Goal: Task Accomplishment & Management: Use online tool/utility

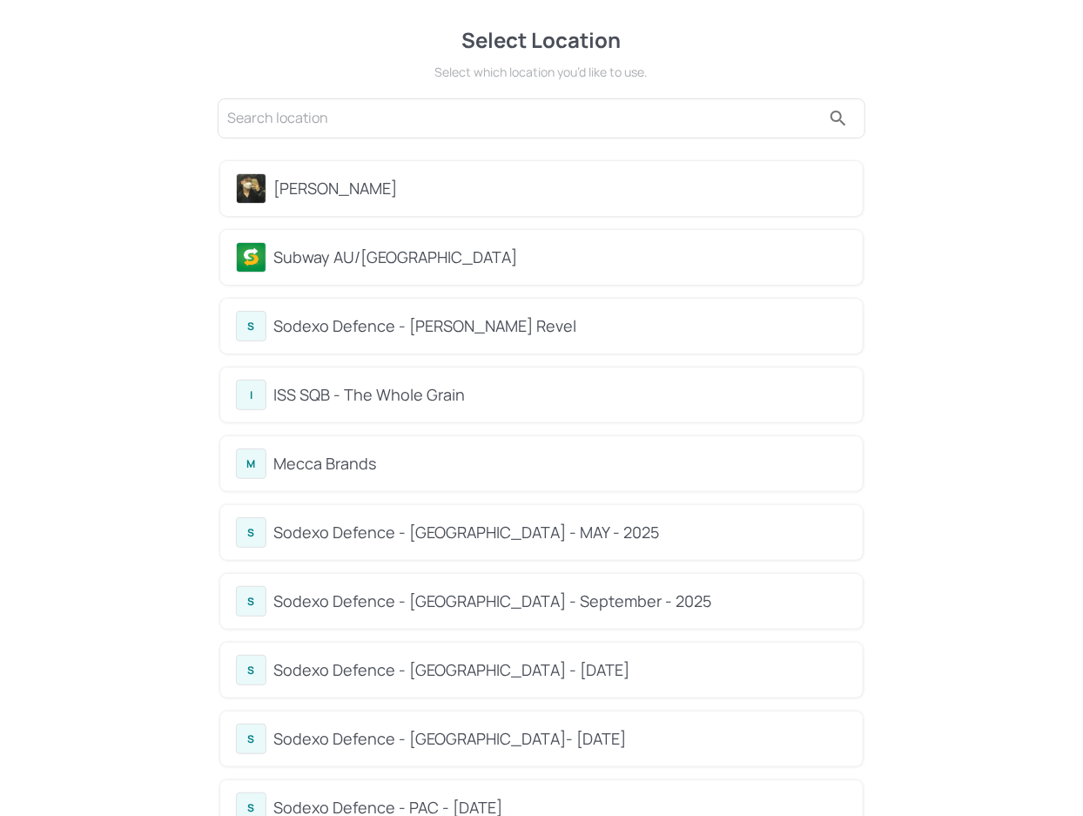
click at [440, 243] on div "Subway AU/[GEOGRAPHIC_DATA]" at bounding box center [541, 257] width 611 height 30
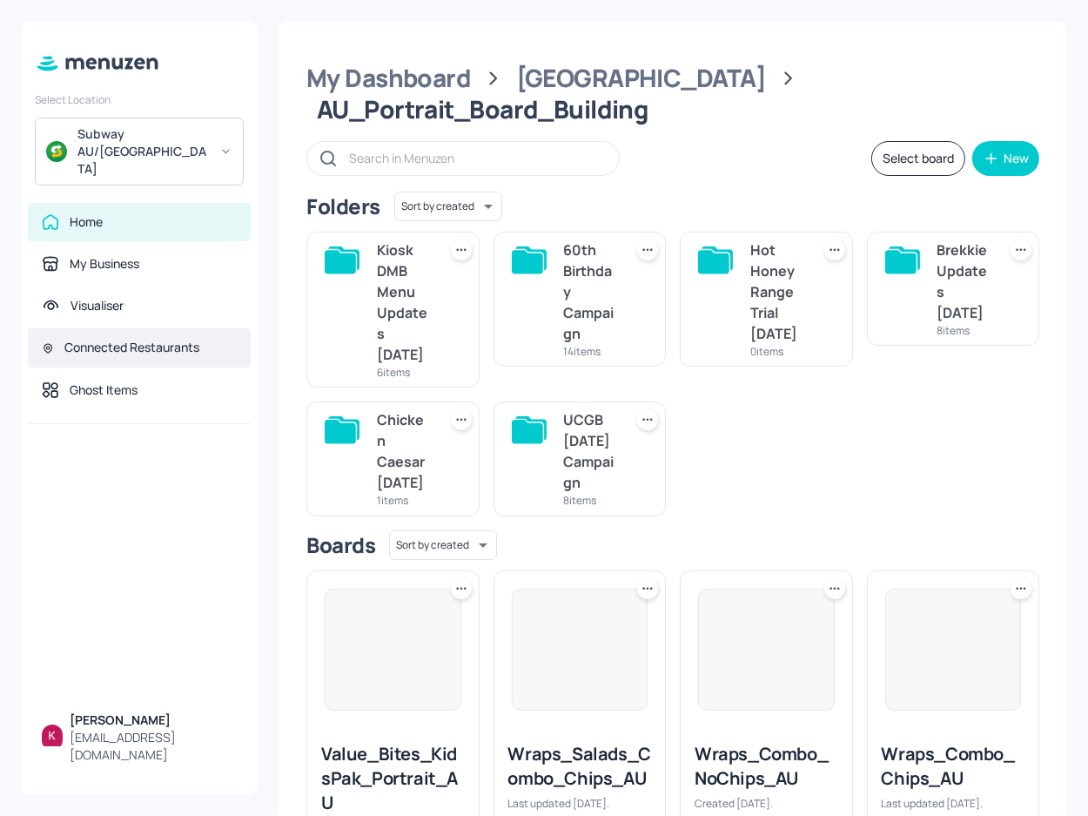
click at [176, 328] on div "Connected Restaurants" at bounding box center [139, 347] width 223 height 39
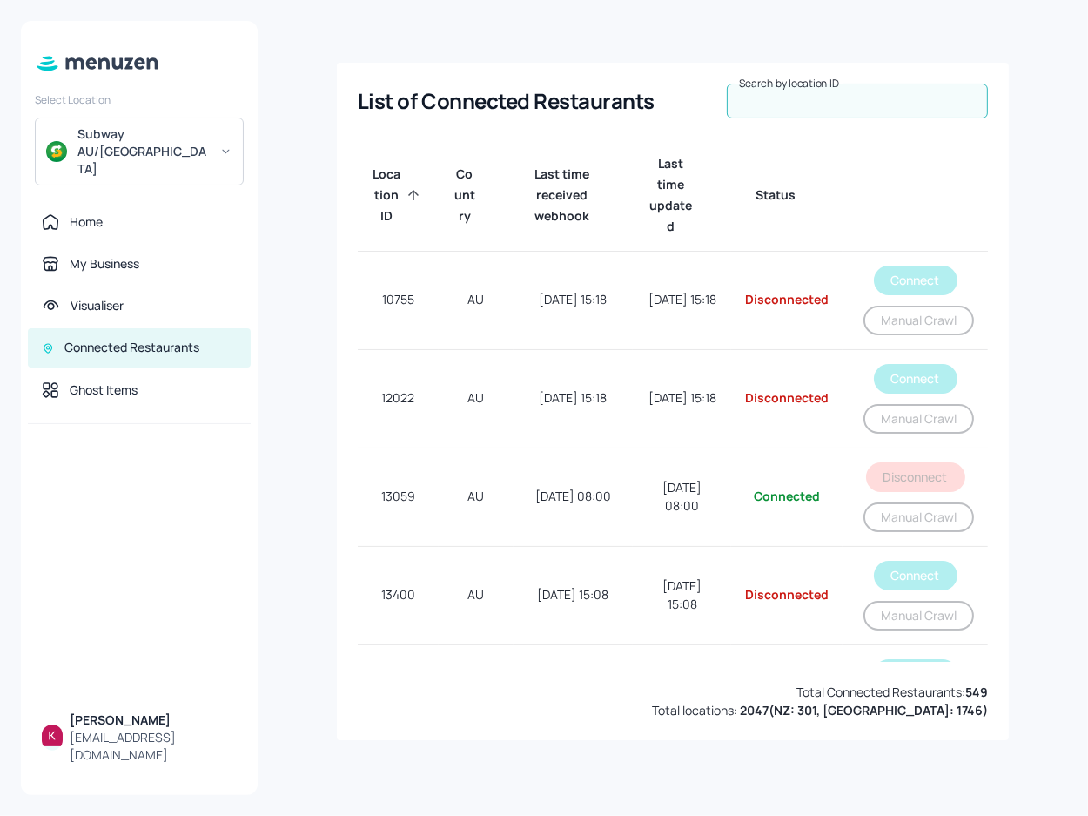
click at [863, 105] on input "Search by location ID" at bounding box center [857, 101] width 261 height 35
paste input "45443"
type input "45443"
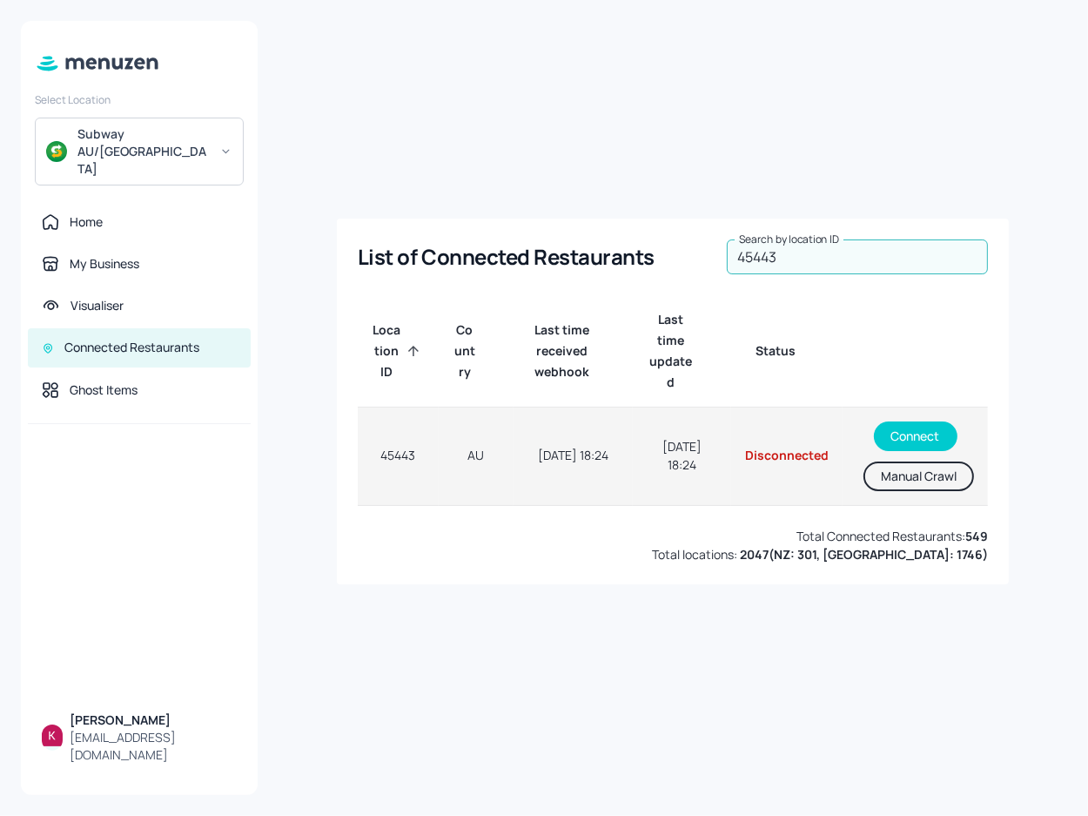
click at [935, 482] on button "Manual Crawl" at bounding box center [918, 476] width 111 height 30
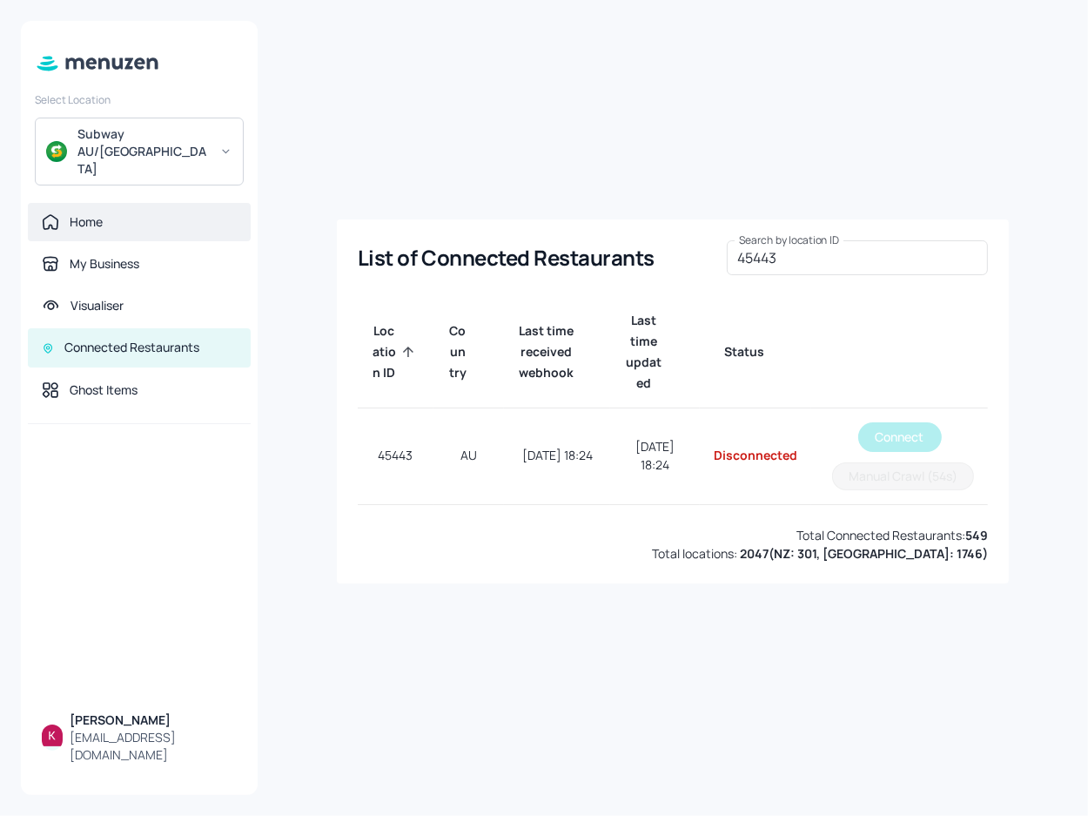
click at [134, 213] on div "Home" at bounding box center [139, 221] width 195 height 17
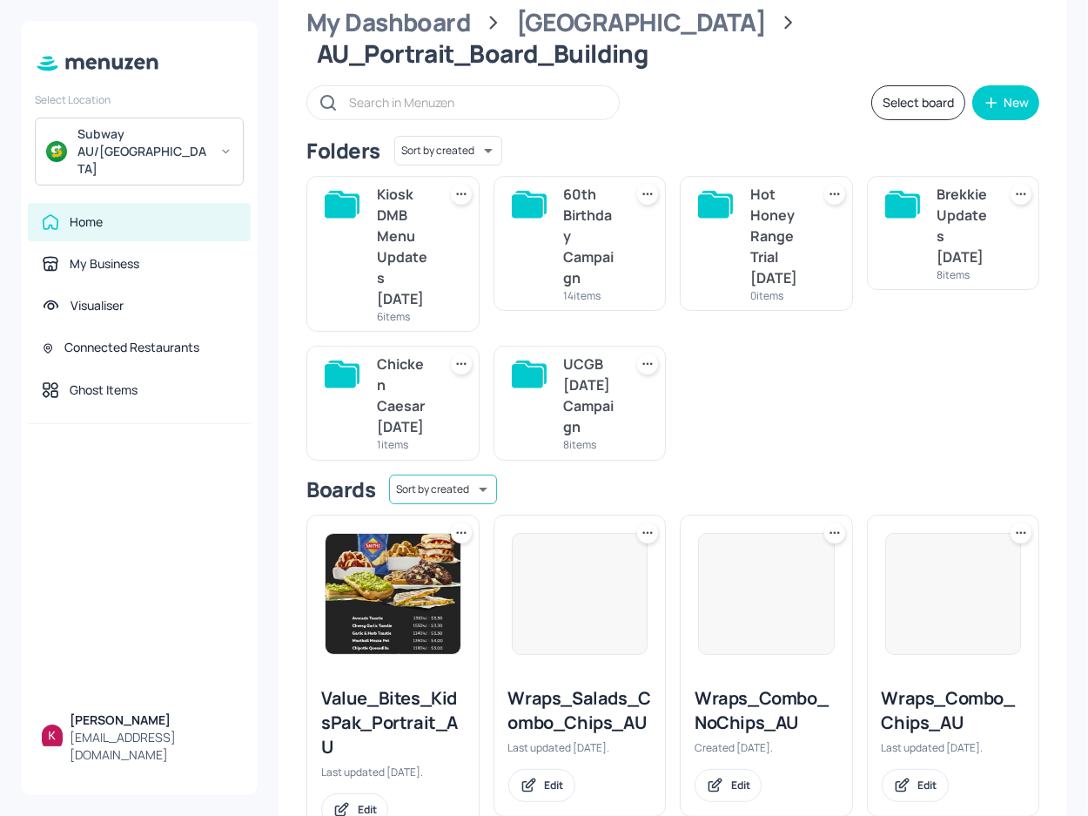
scroll to position [395, 0]
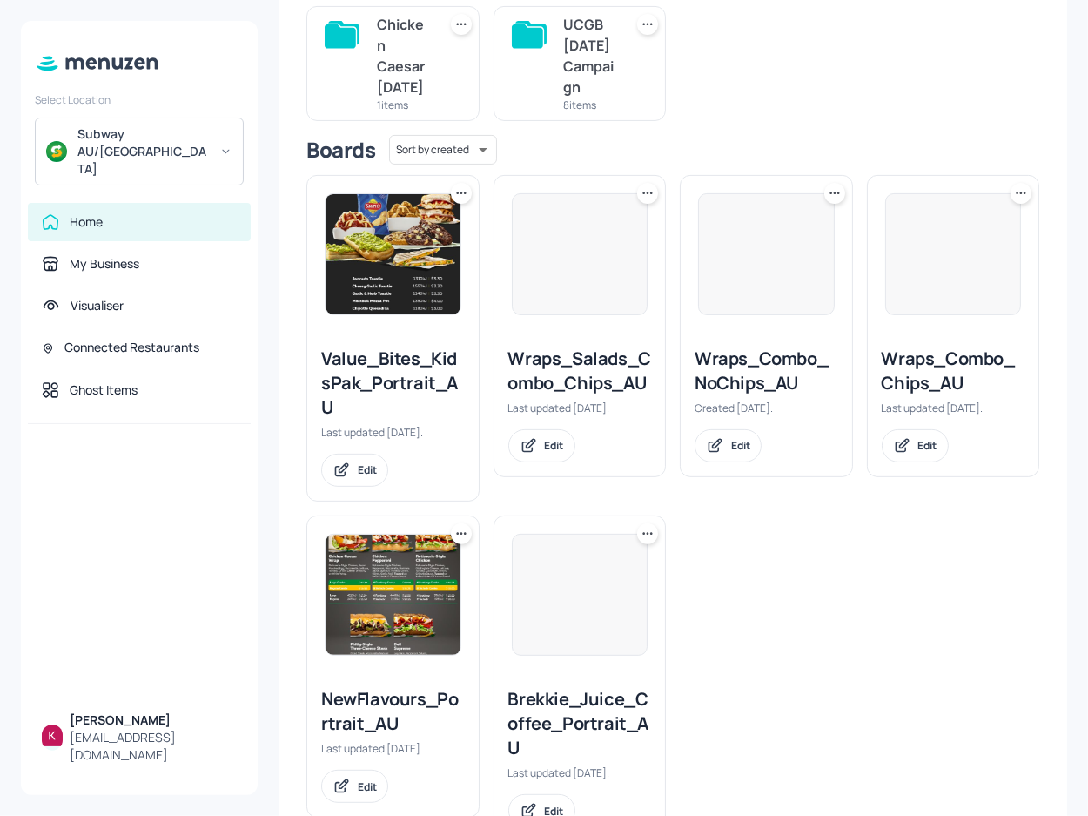
click at [403, 351] on div "Value_Bites_KidsPak_Portrait_AU Last updated [DATE]. Edit" at bounding box center [392, 416] width 171 height 168
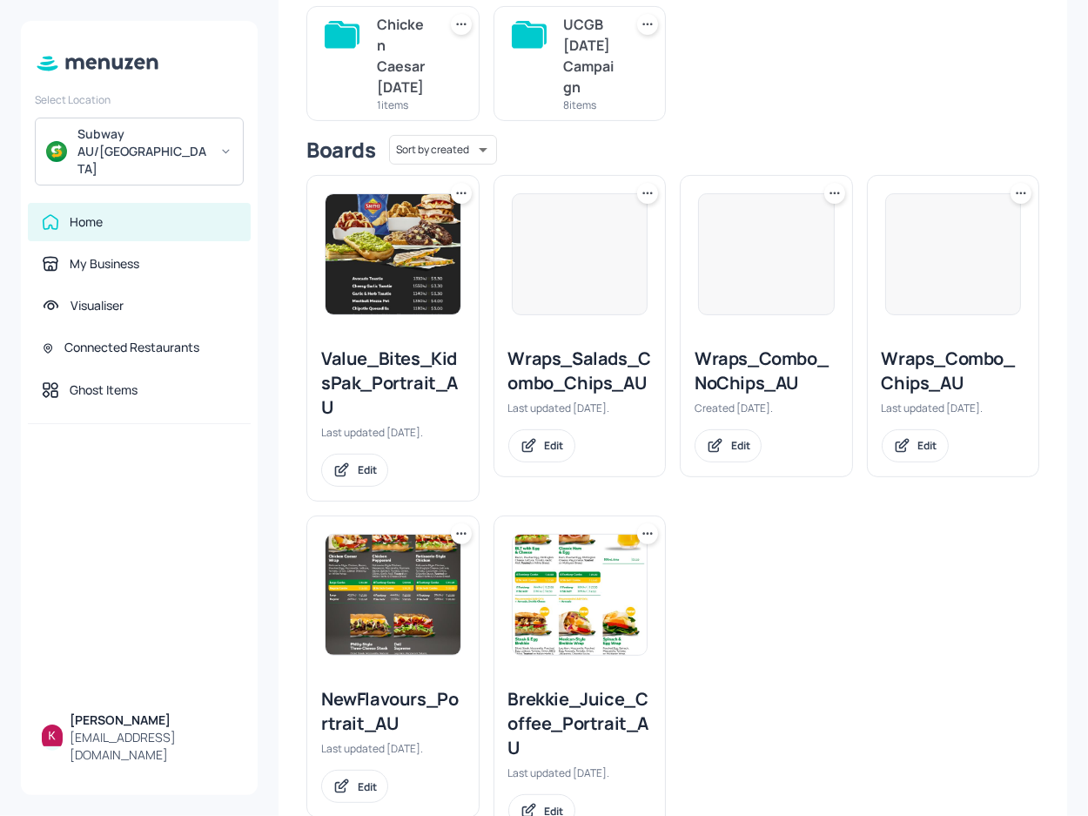
click at [413, 247] on img at bounding box center [393, 254] width 135 height 120
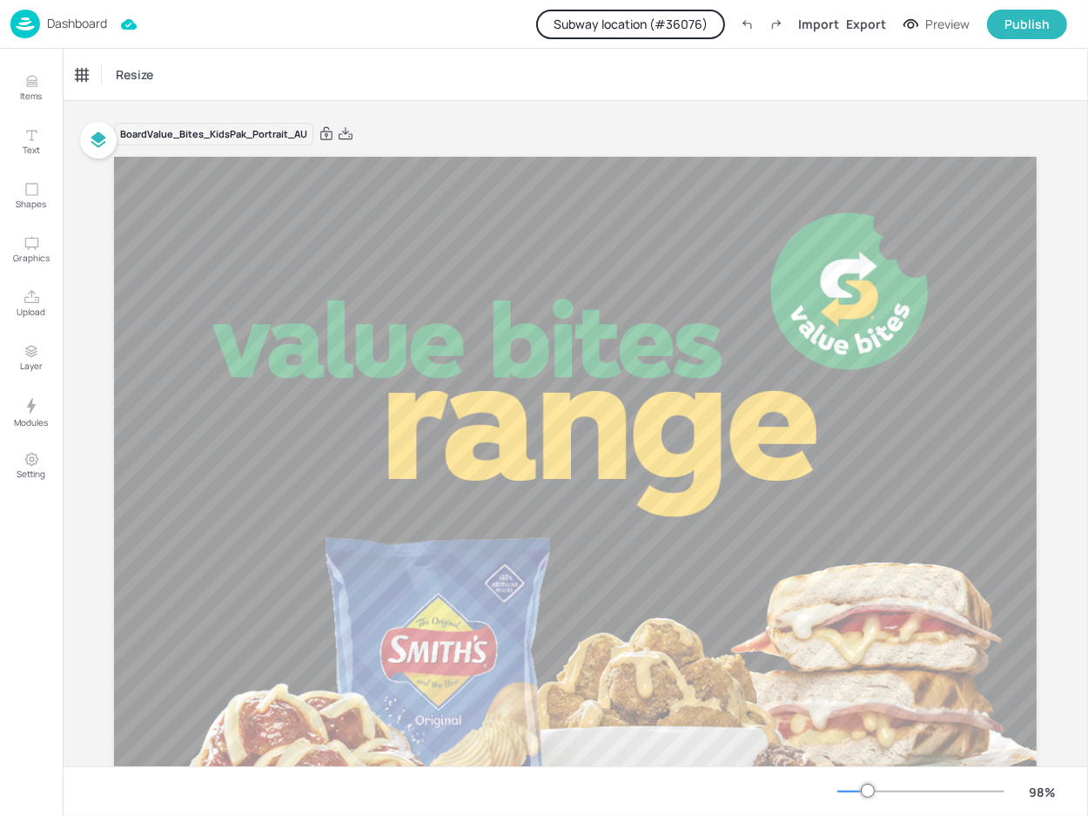
click at [668, 13] on button "Subway location (# 36076 )" at bounding box center [630, 25] width 189 height 30
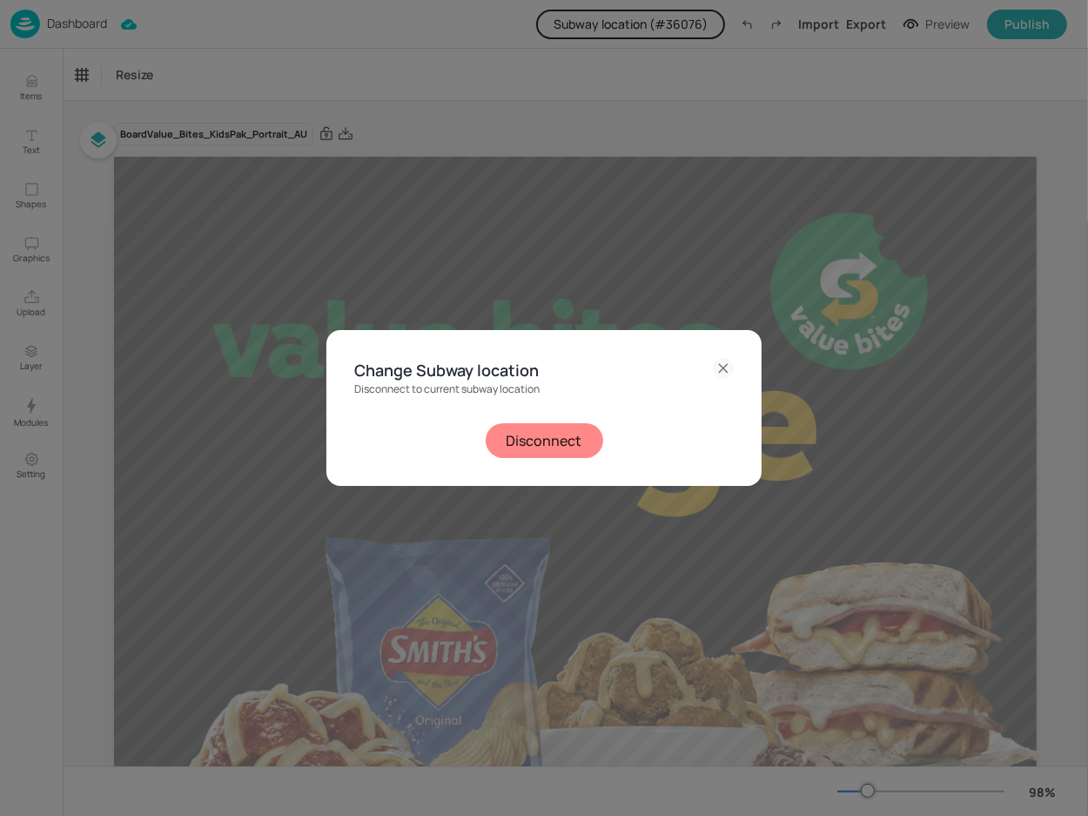
click at [552, 441] on button "Disconnect" at bounding box center [544, 440] width 117 height 35
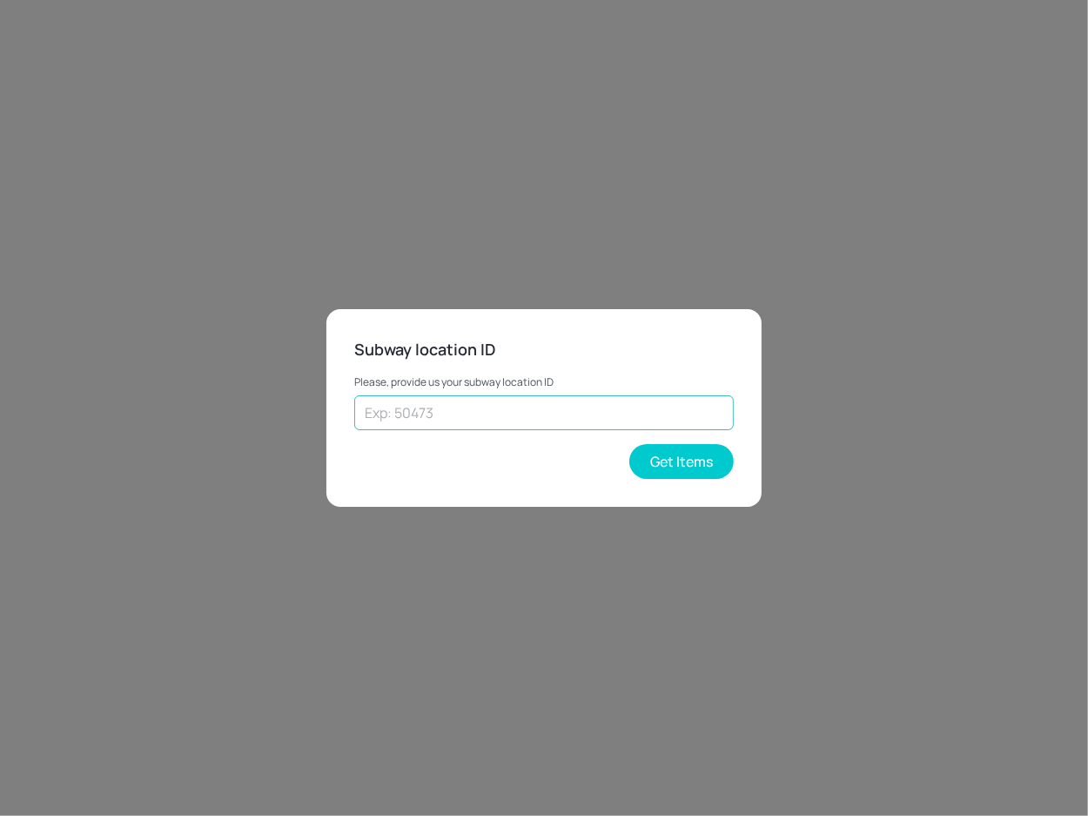
click at [534, 415] on input "text" at bounding box center [543, 412] width 379 height 35
paste input "45443"
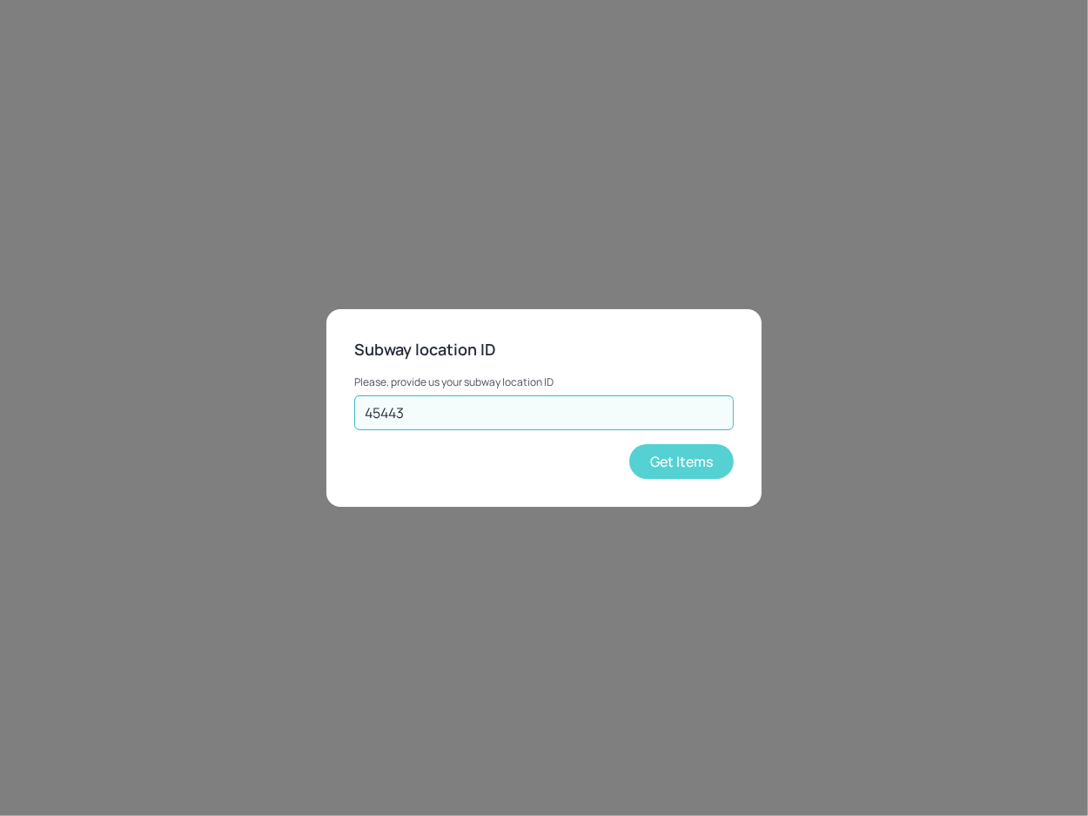
type input "45443"
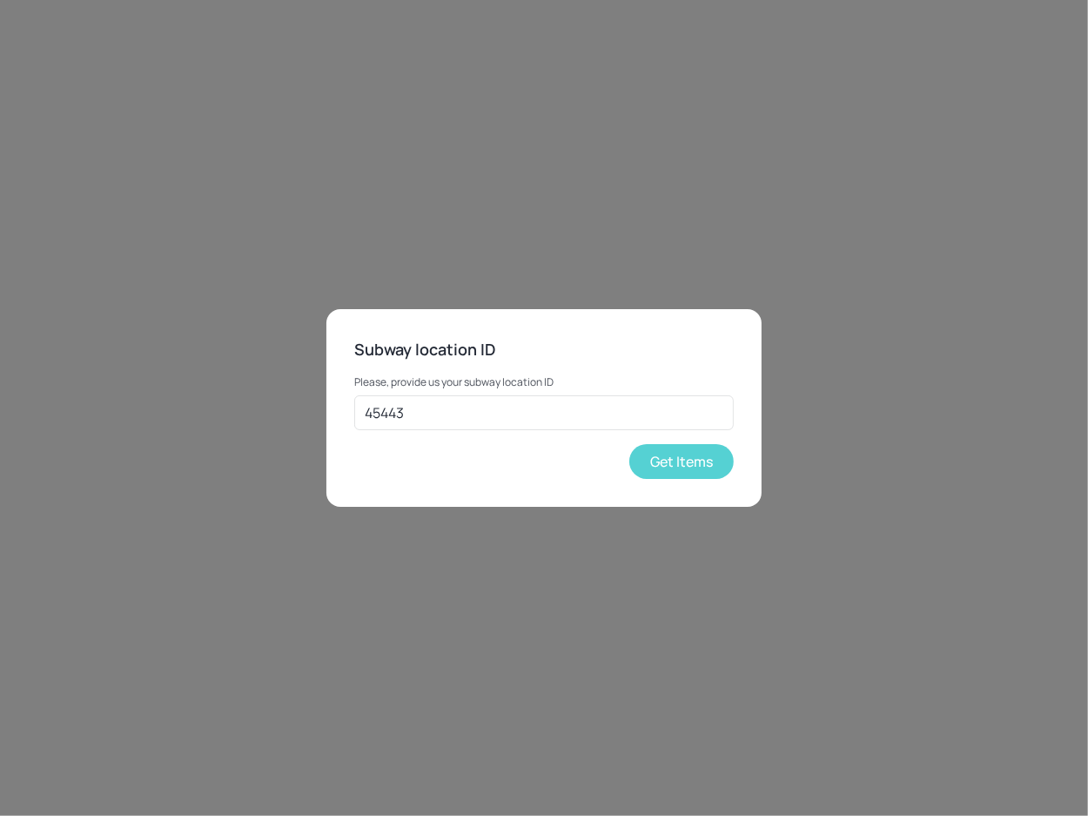
click at [694, 447] on button "Get Items" at bounding box center [681, 461] width 104 height 35
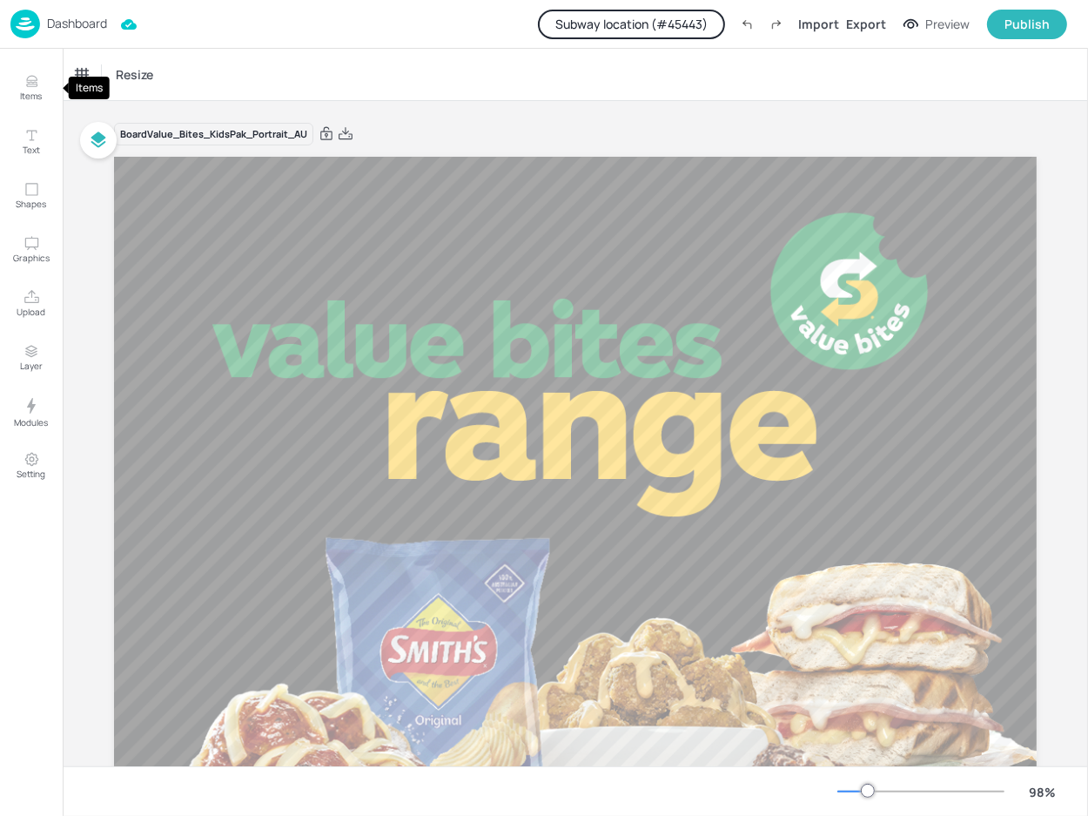
click at [29, 91] on p "Items" at bounding box center [32, 96] width 22 height 12
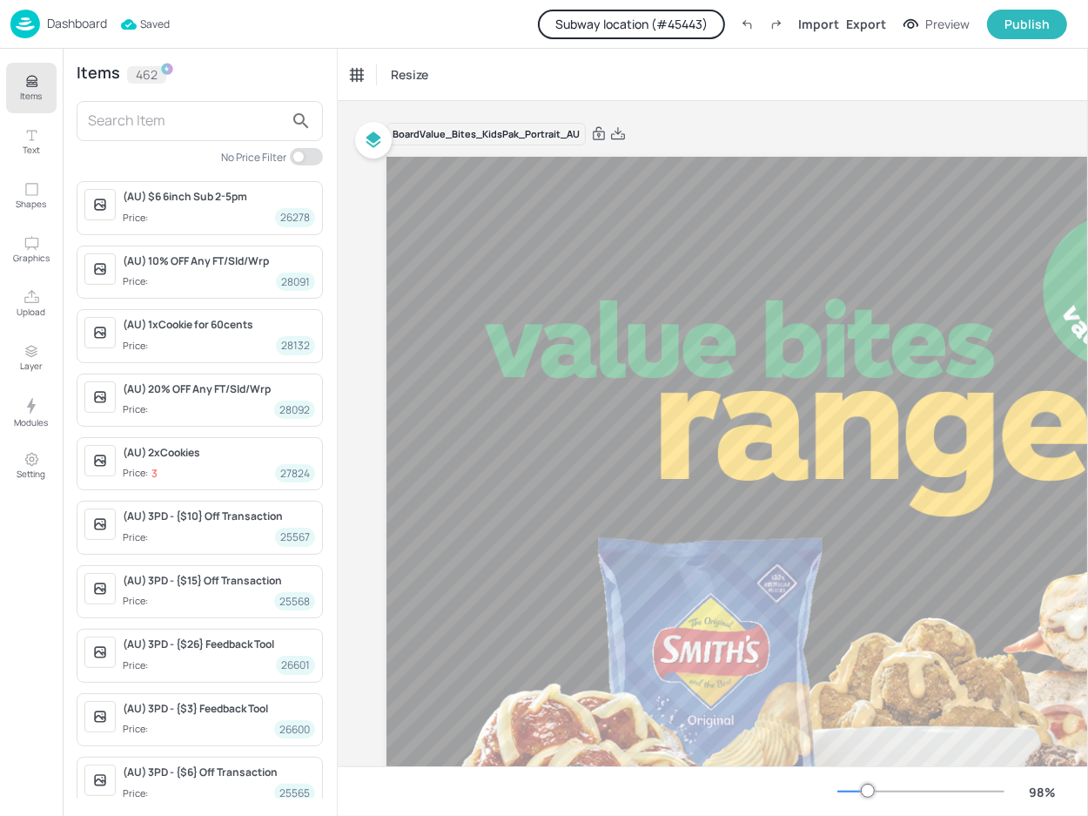
click at [185, 126] on input "text" at bounding box center [186, 121] width 196 height 28
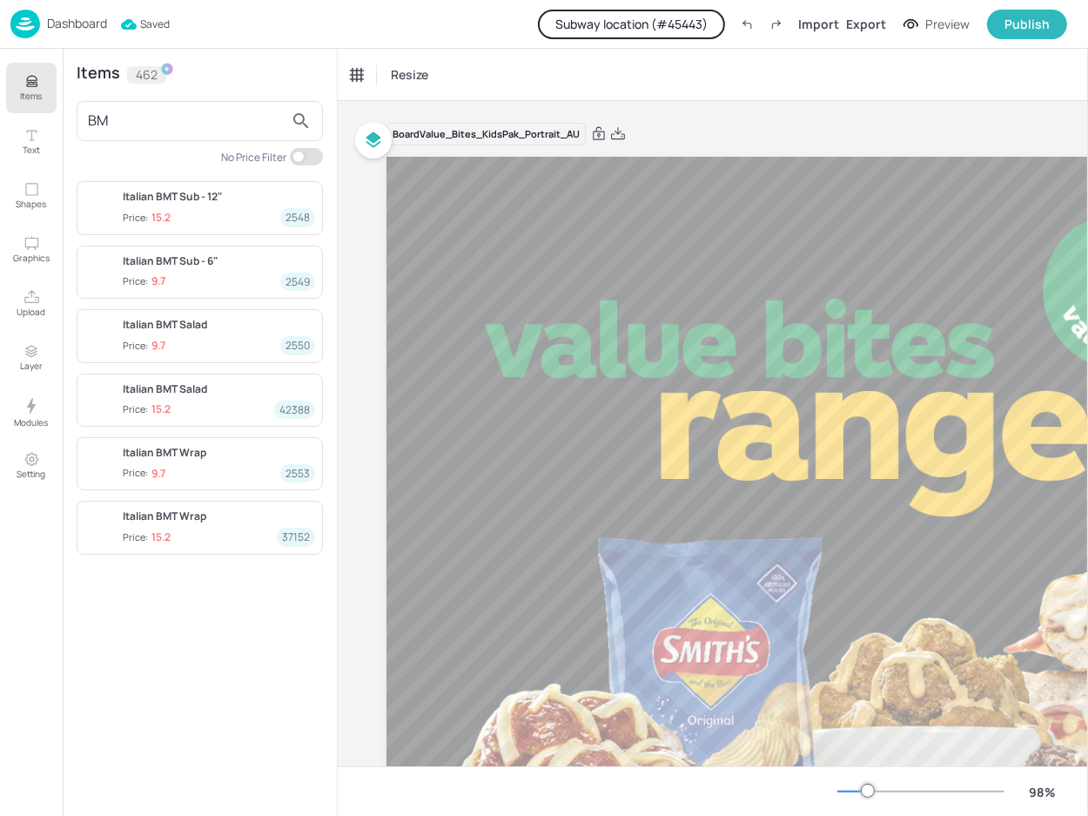
type input "BMT"
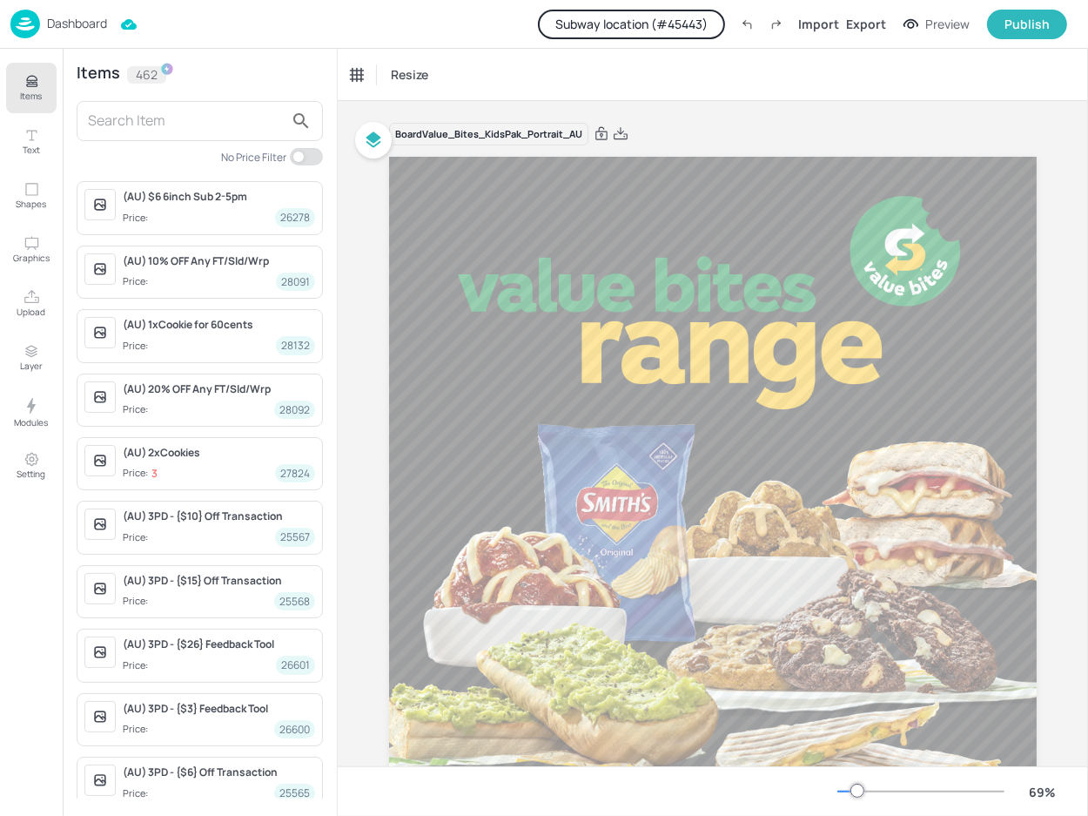
click at [617, 30] on button "Subway location (# 45443 )" at bounding box center [631, 25] width 187 height 30
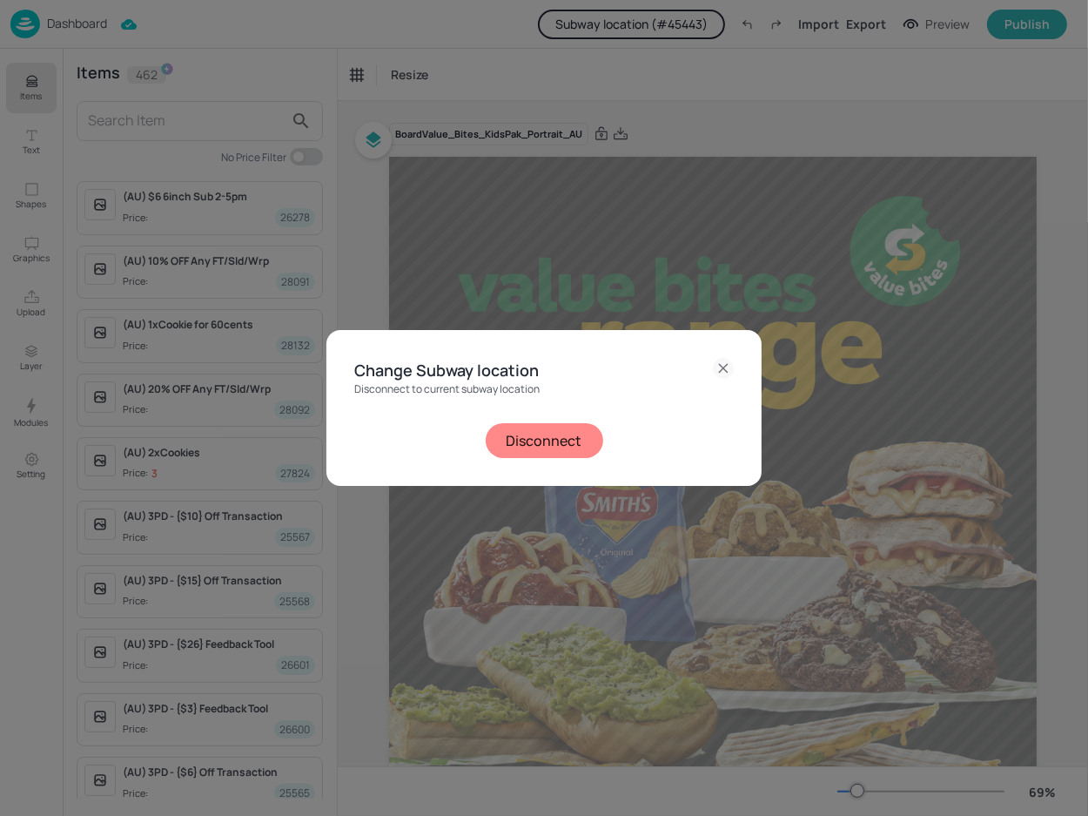
click at [578, 440] on button "Disconnect" at bounding box center [544, 440] width 117 height 35
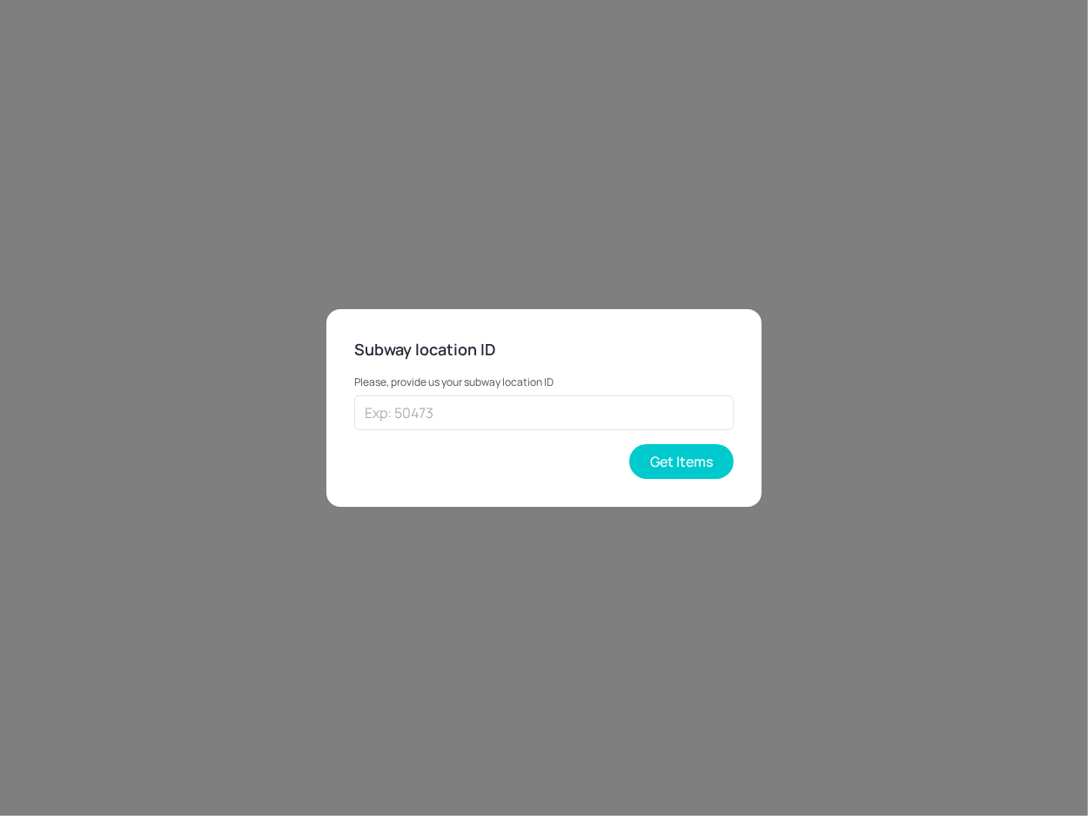
click at [620, 431] on div "Please, provide us your subway location ID ​ Get Items" at bounding box center [543, 420] width 379 height 117
click at [621, 396] on input "text" at bounding box center [543, 412] width 379 height 35
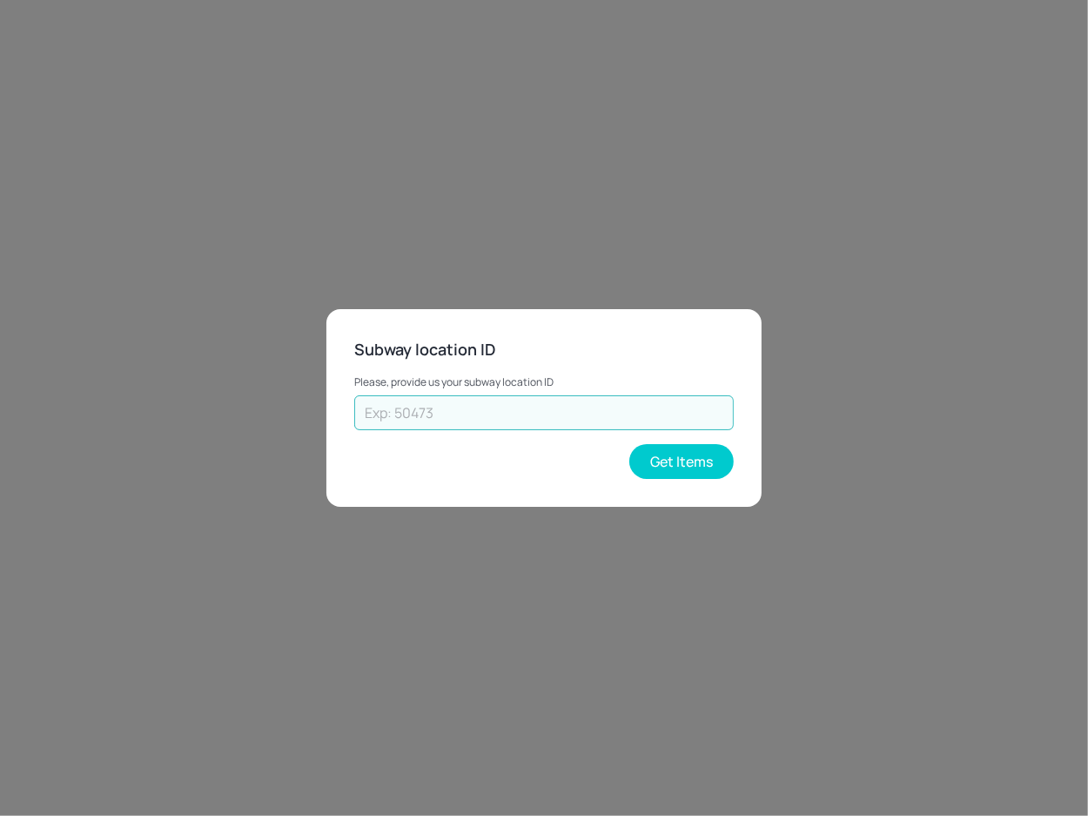
paste input "45443"
type input "45443"
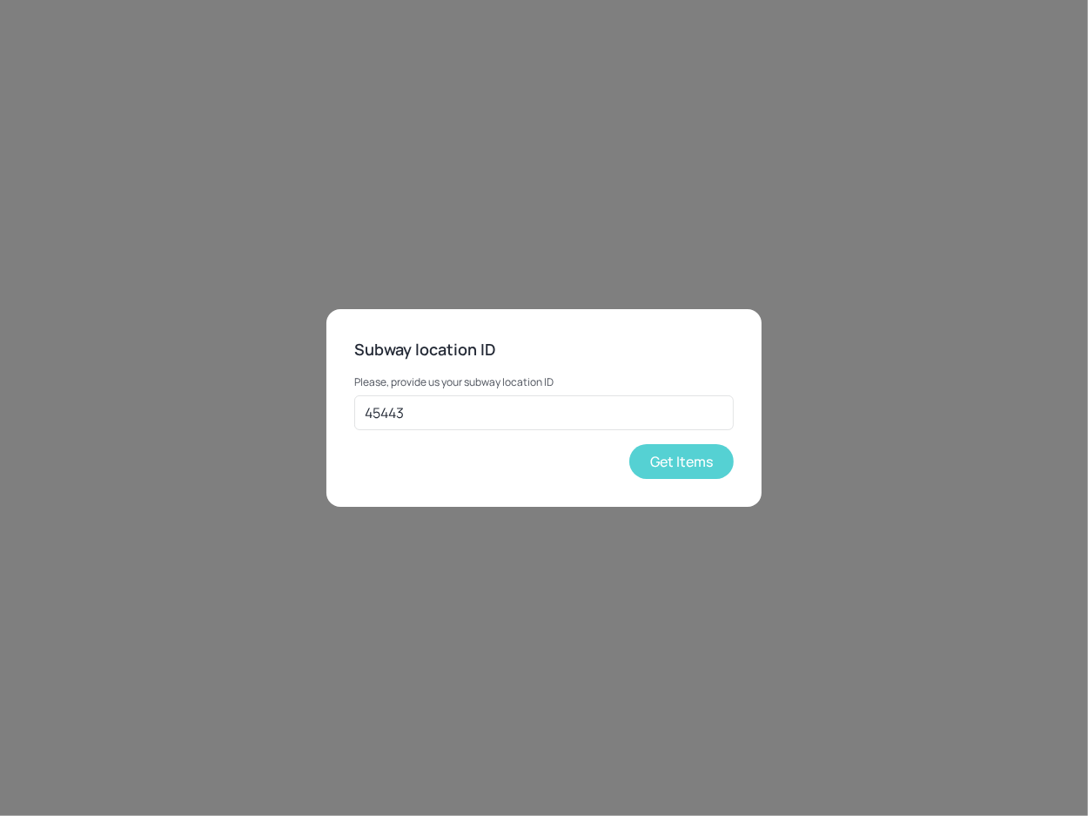
click at [689, 453] on button "Get Items" at bounding box center [681, 461] width 104 height 35
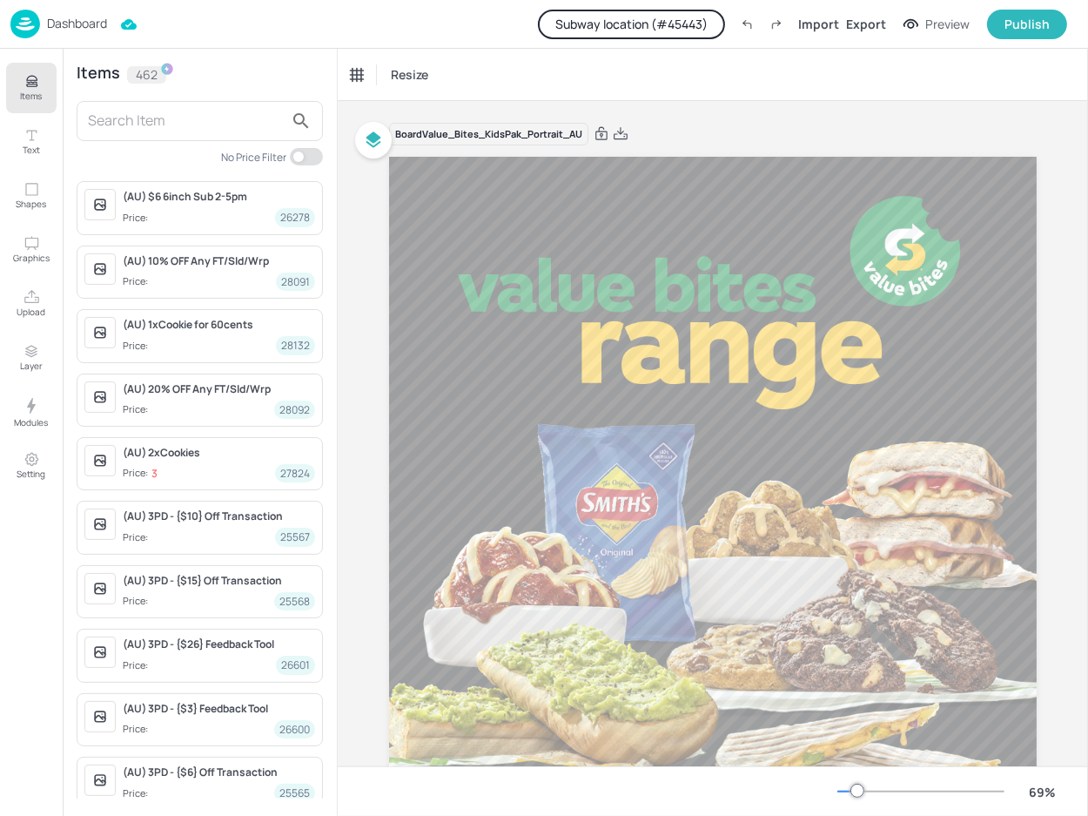
click at [230, 117] on input "text" at bounding box center [186, 121] width 196 height 28
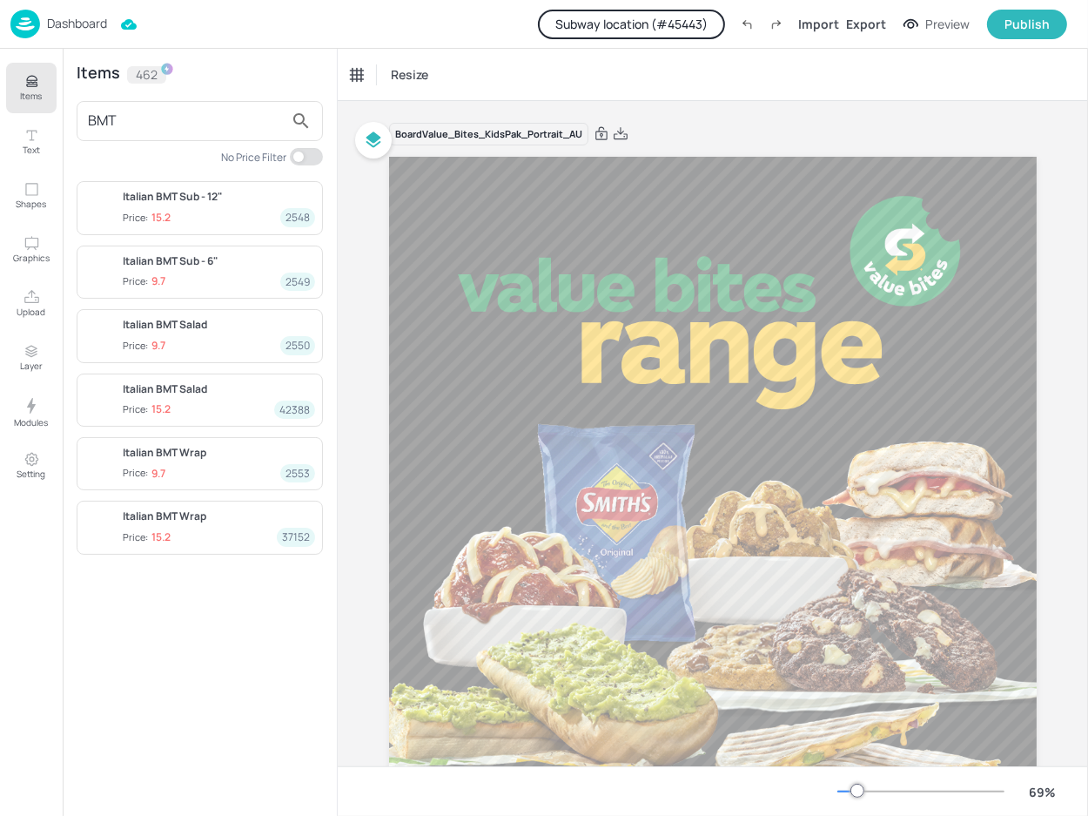
type input "BMT"
click at [88, 17] on p "Dashboard" at bounding box center [77, 23] width 60 height 12
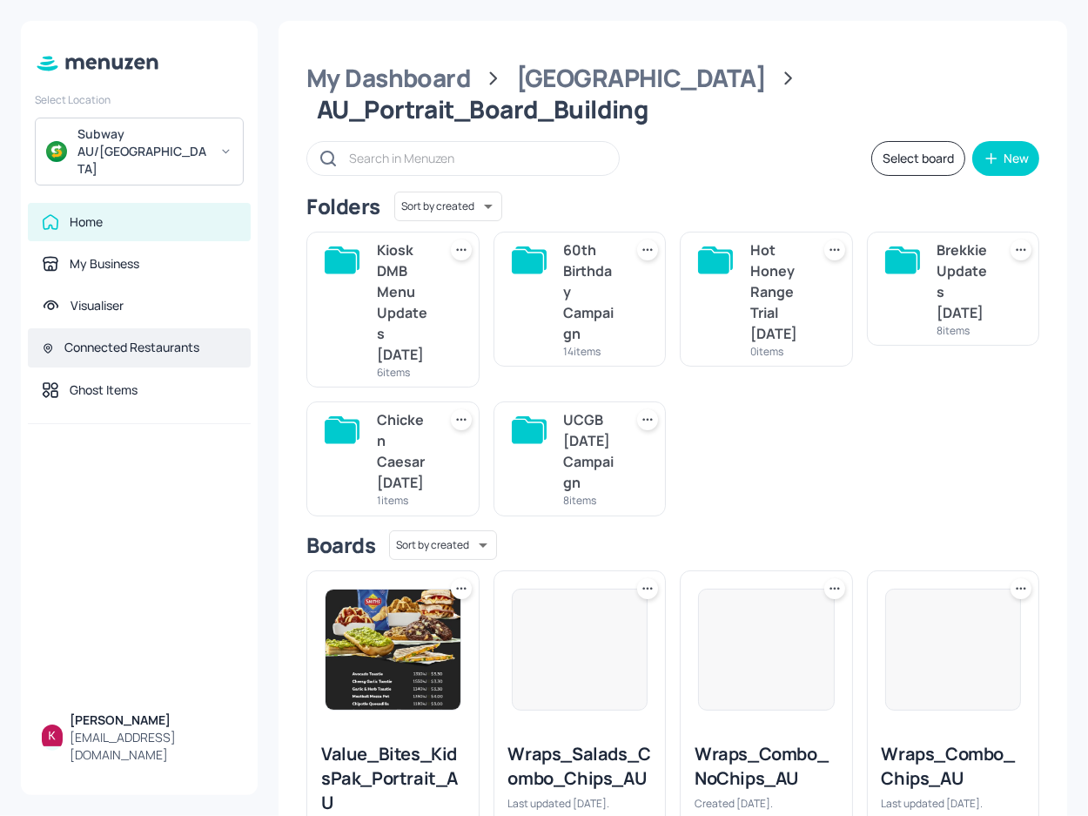
click at [116, 339] on div "Connected Restaurants" at bounding box center [131, 347] width 135 height 17
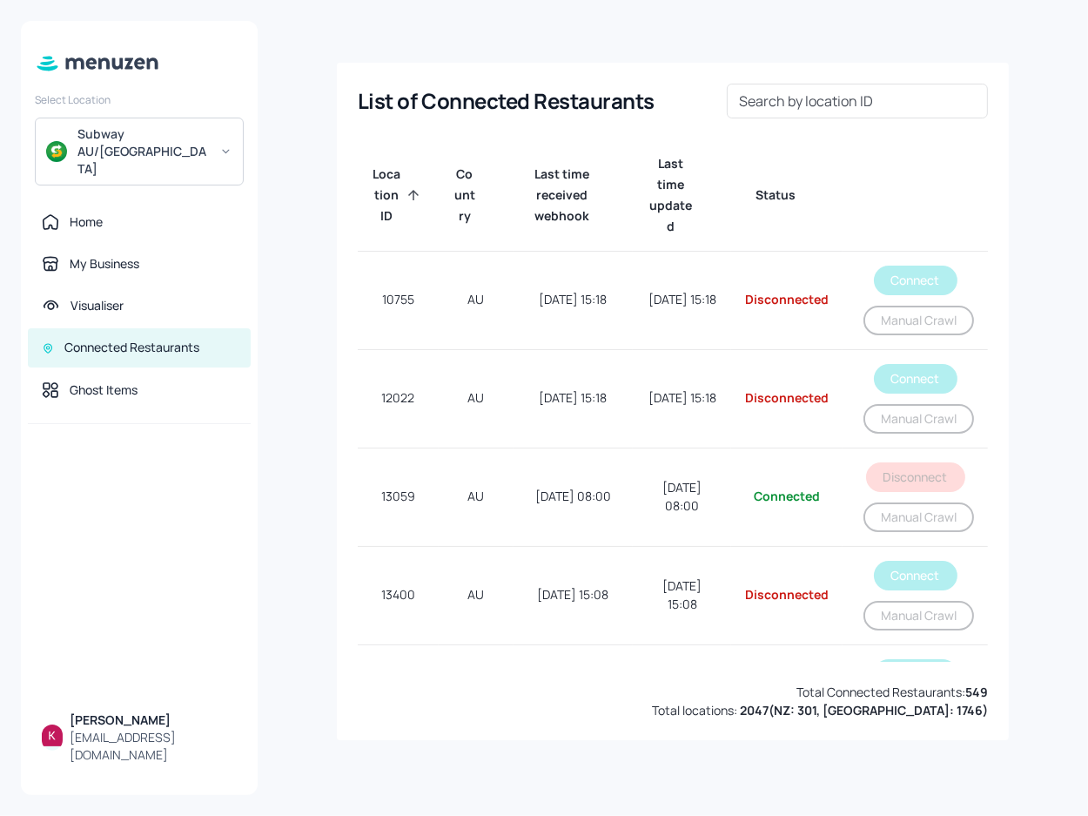
click at [865, 97] on input "Search by location ID" at bounding box center [857, 101] width 261 height 35
paste input "45443"
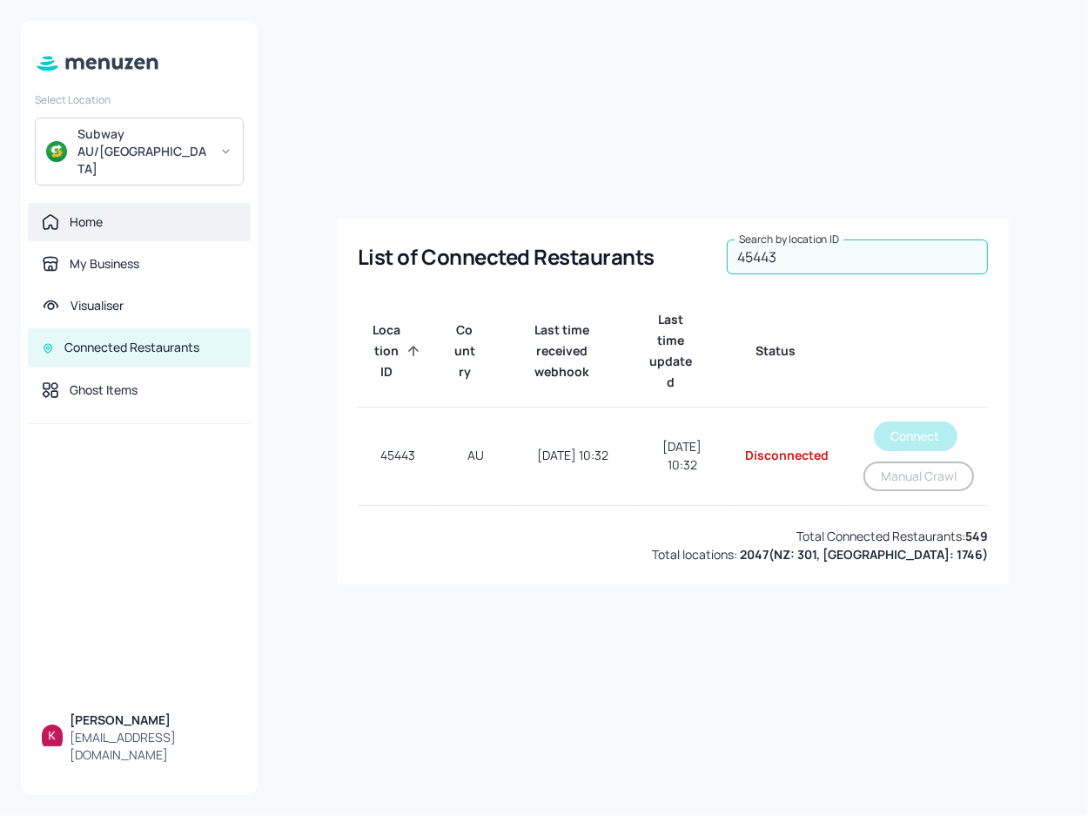
type input "45443"
click at [111, 213] on div "Home" at bounding box center [139, 221] width 195 height 17
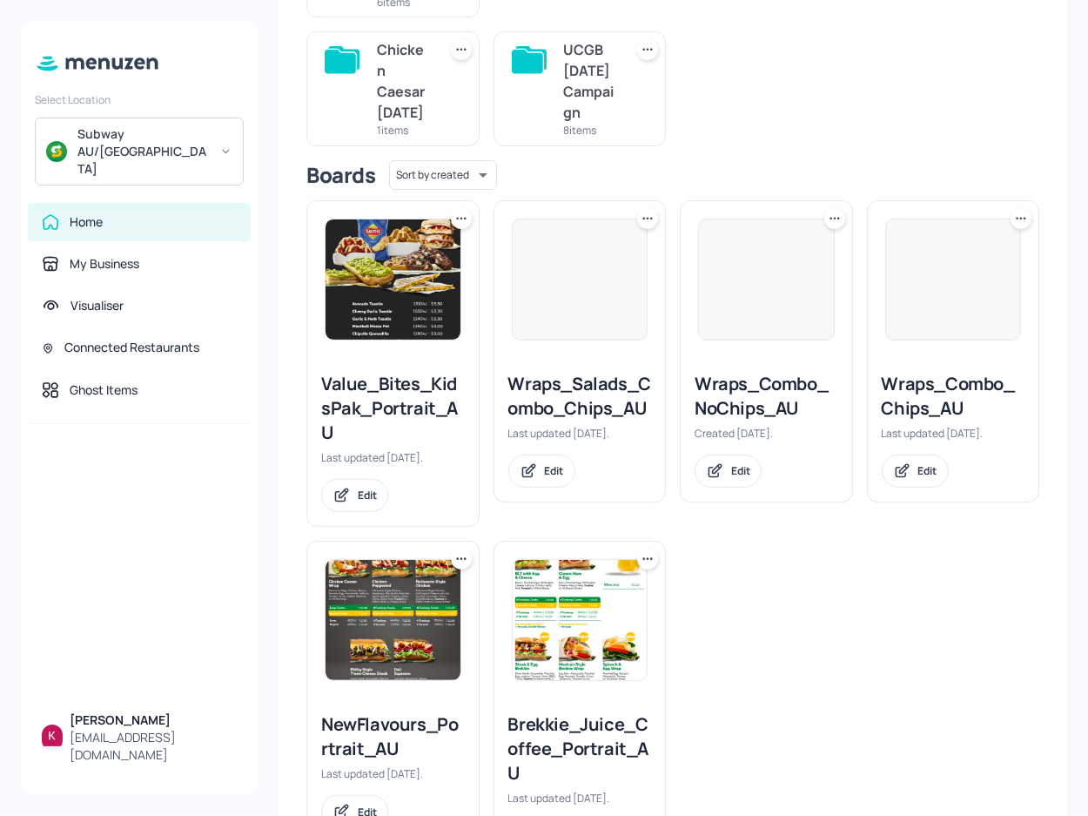
scroll to position [395, 0]
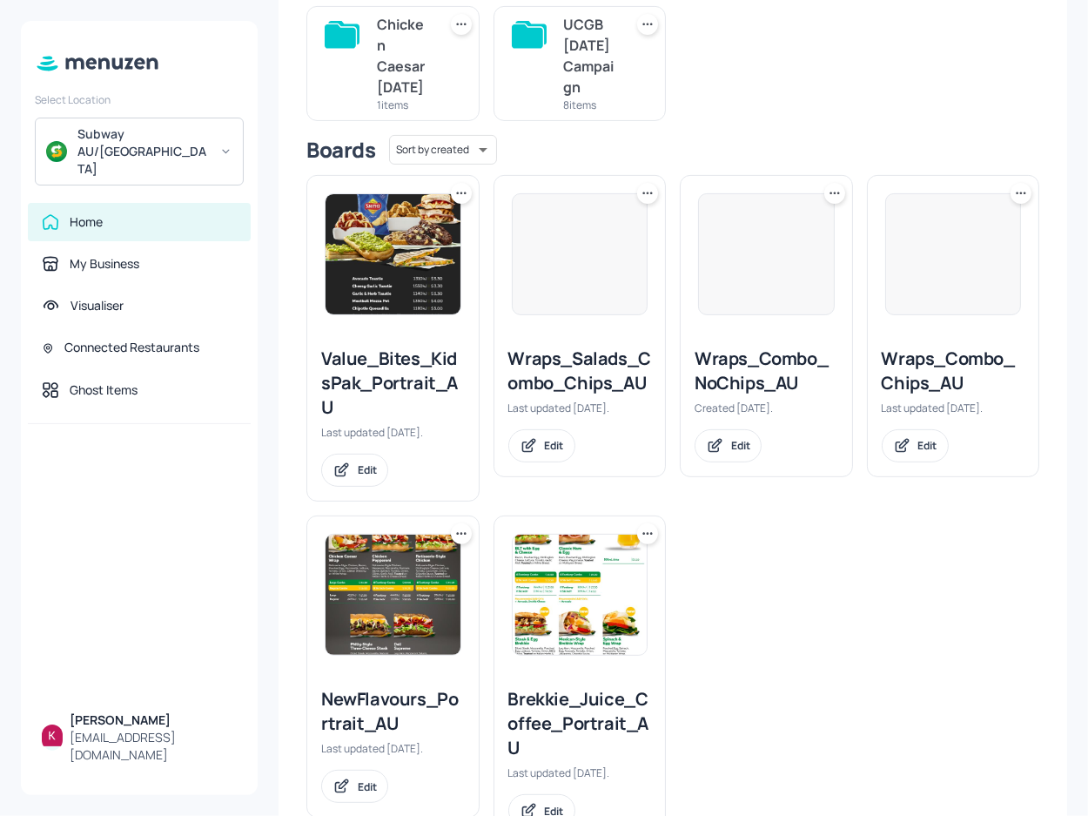
click at [408, 285] on img at bounding box center [393, 254] width 135 height 120
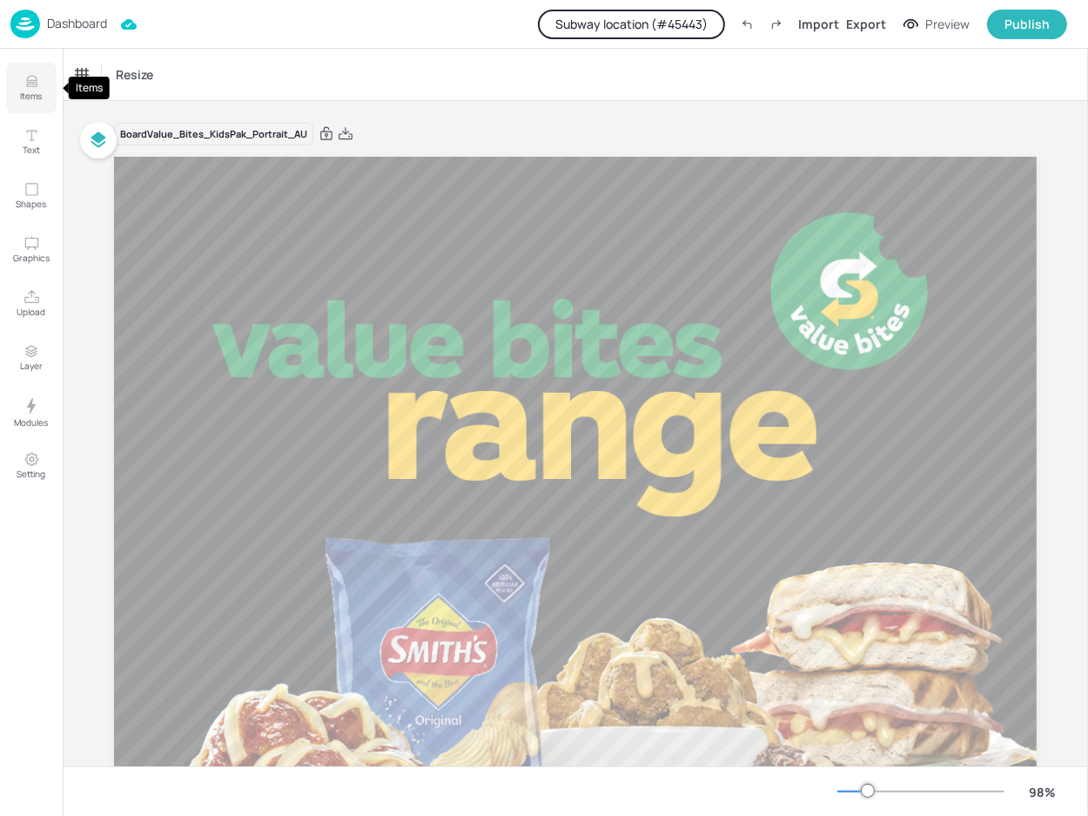
click at [50, 77] on button "Items" at bounding box center [31, 88] width 50 height 50
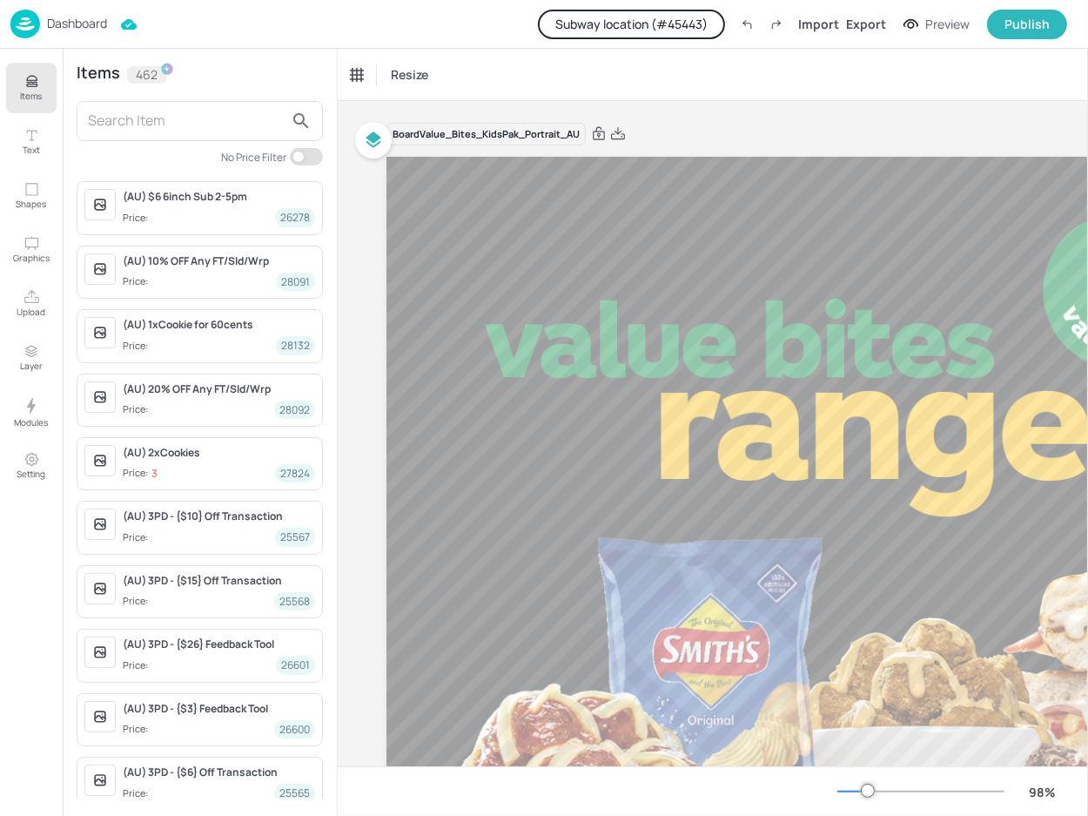
click at [207, 122] on input "text" at bounding box center [186, 121] width 196 height 28
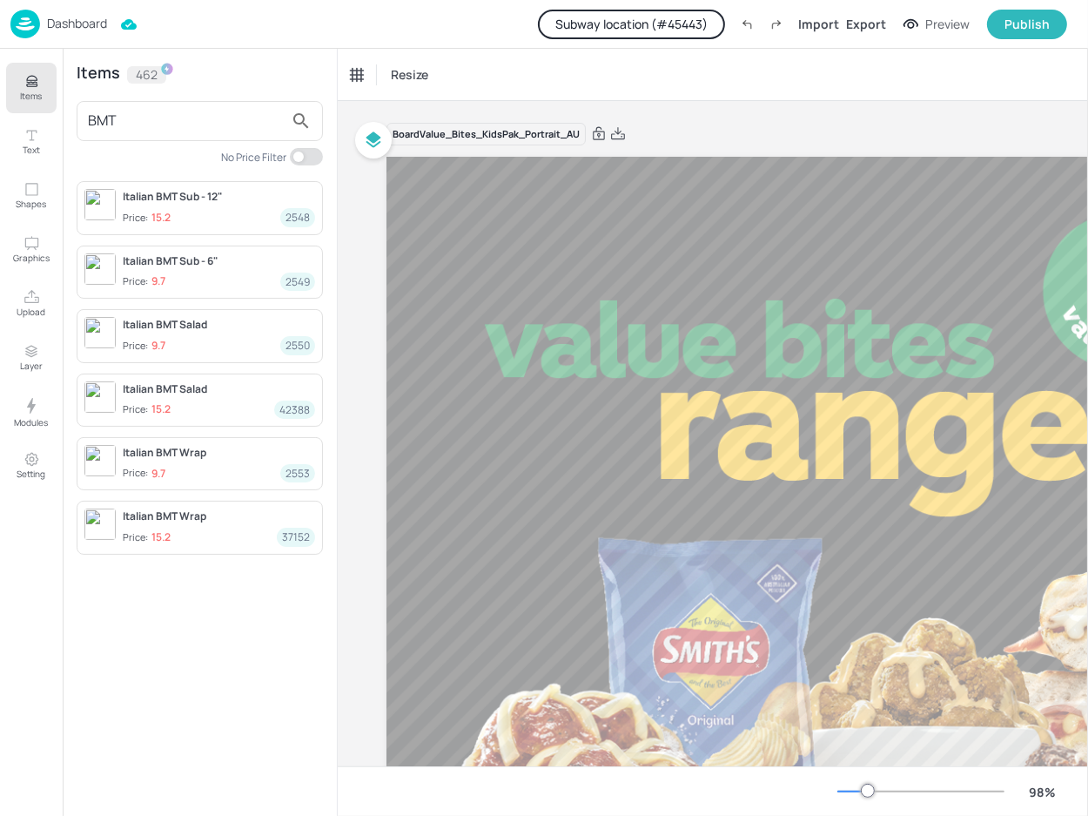
type input "BMT"
